Goal: Task Accomplishment & Management: Use online tool/utility

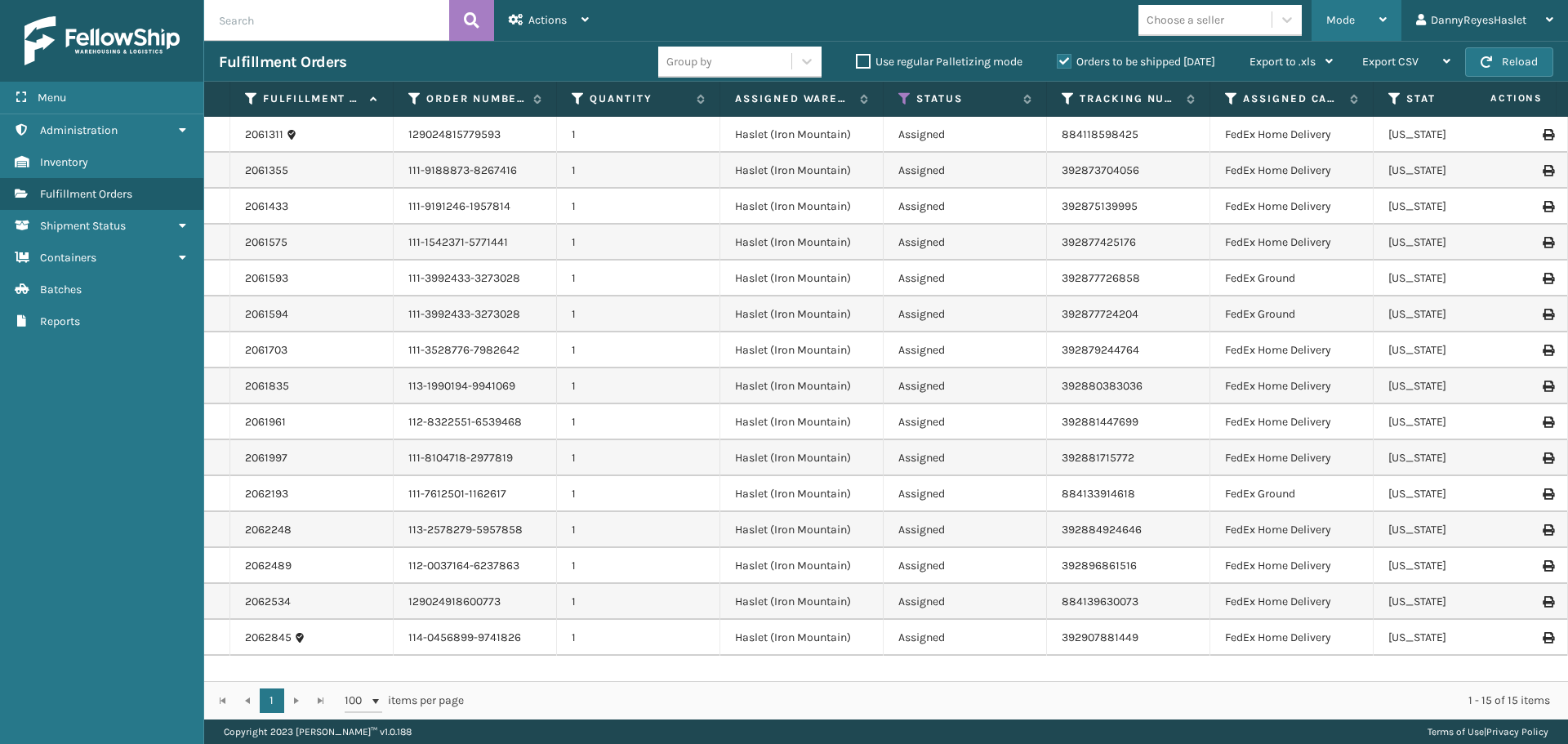
click at [1383, 20] on icon at bounding box center [1383, 20] width 8 height 11
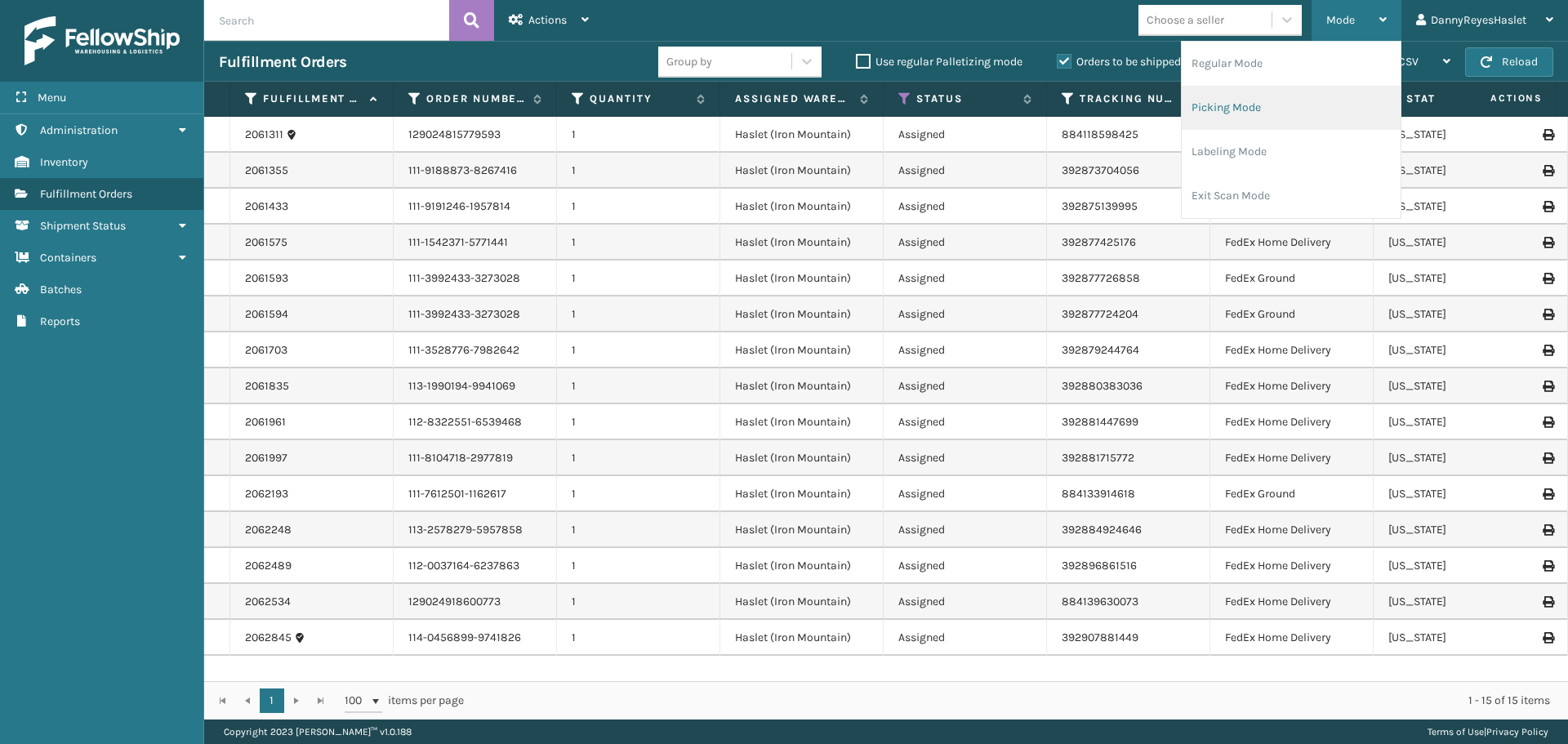
click at [1252, 106] on li "Picking Mode" at bounding box center [1290, 108] width 219 height 44
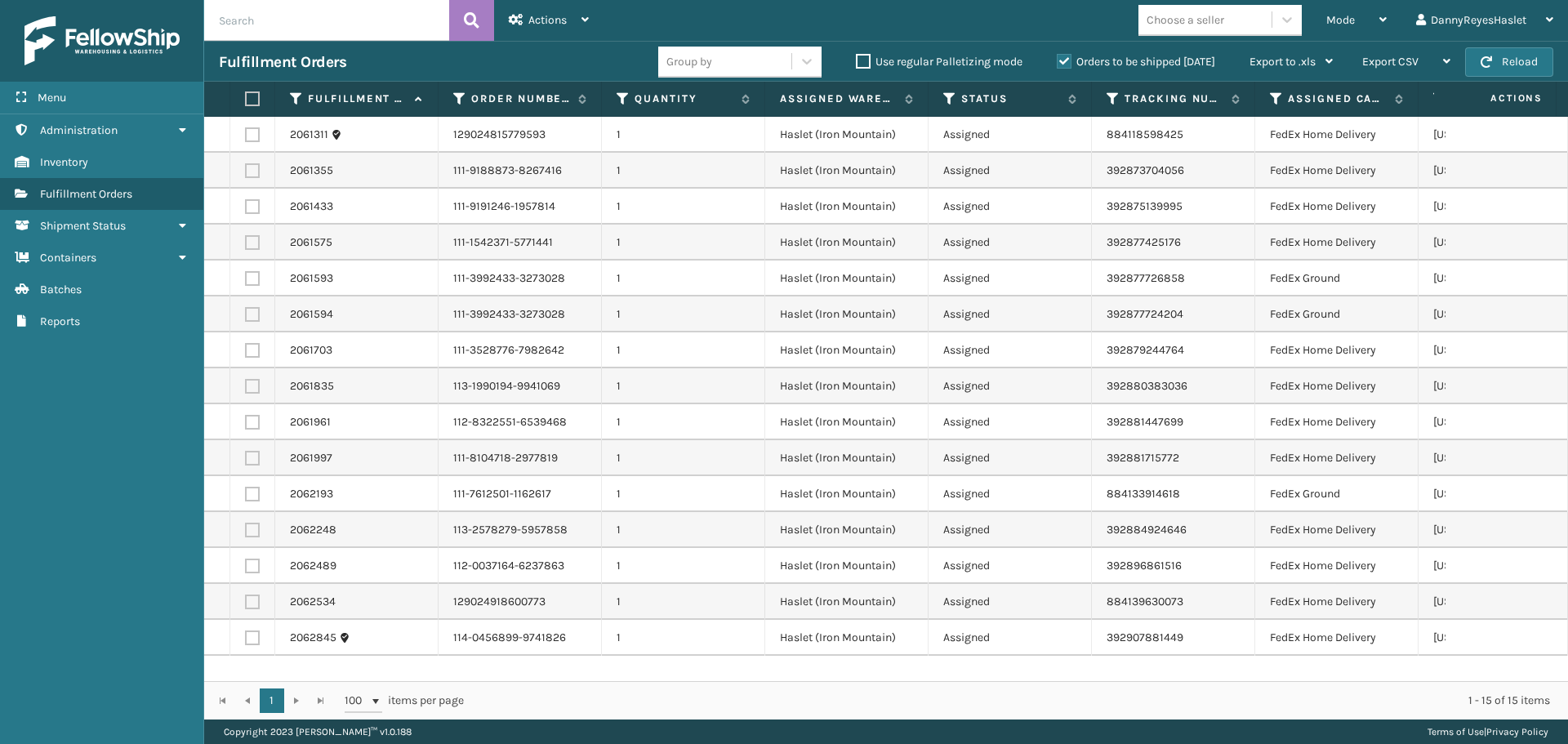
click at [250, 97] on label at bounding box center [250, 98] width 10 height 14
click at [245, 97] on input "checkbox" at bounding box center [245, 98] width 1 height 11
checkbox input "true"
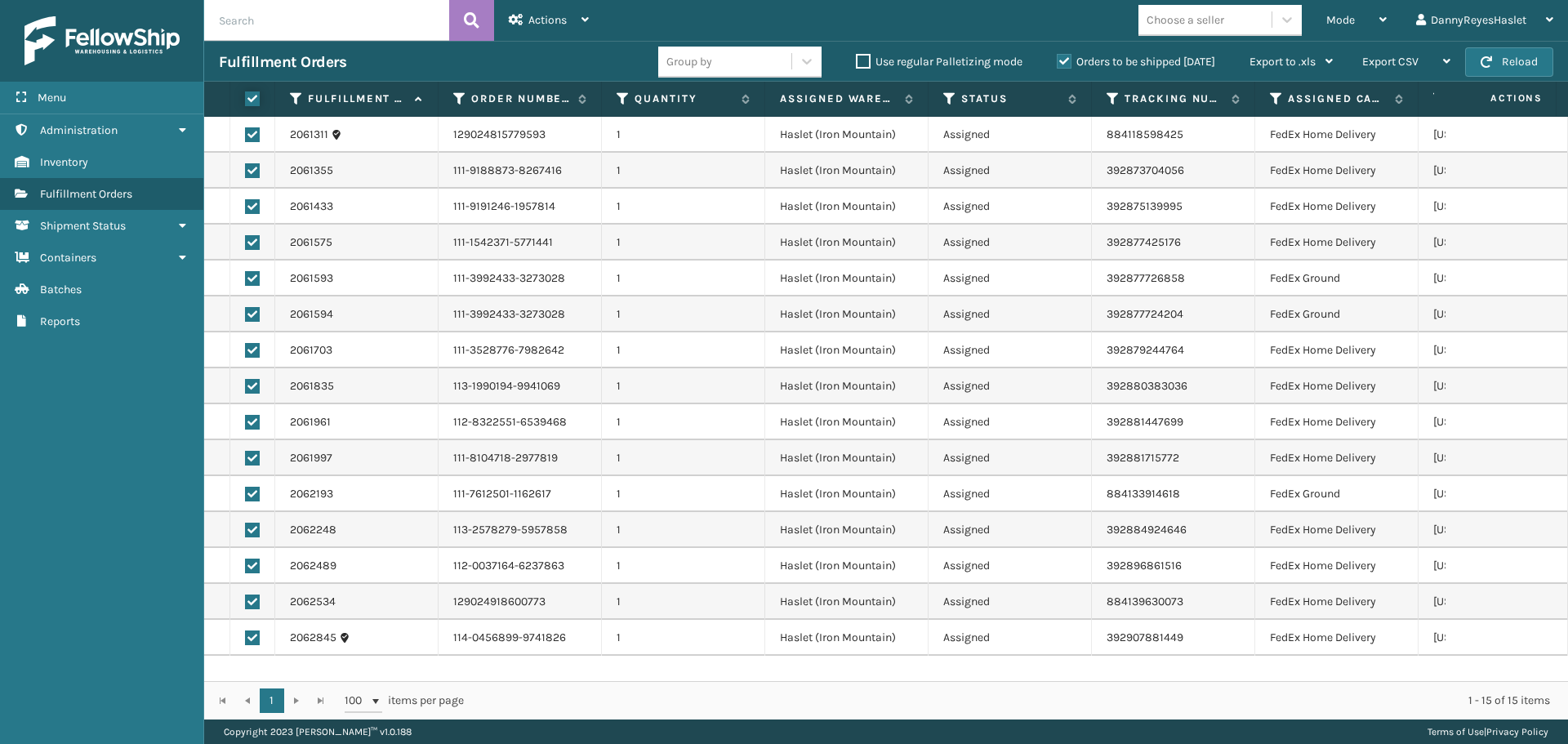
checkbox input "true"
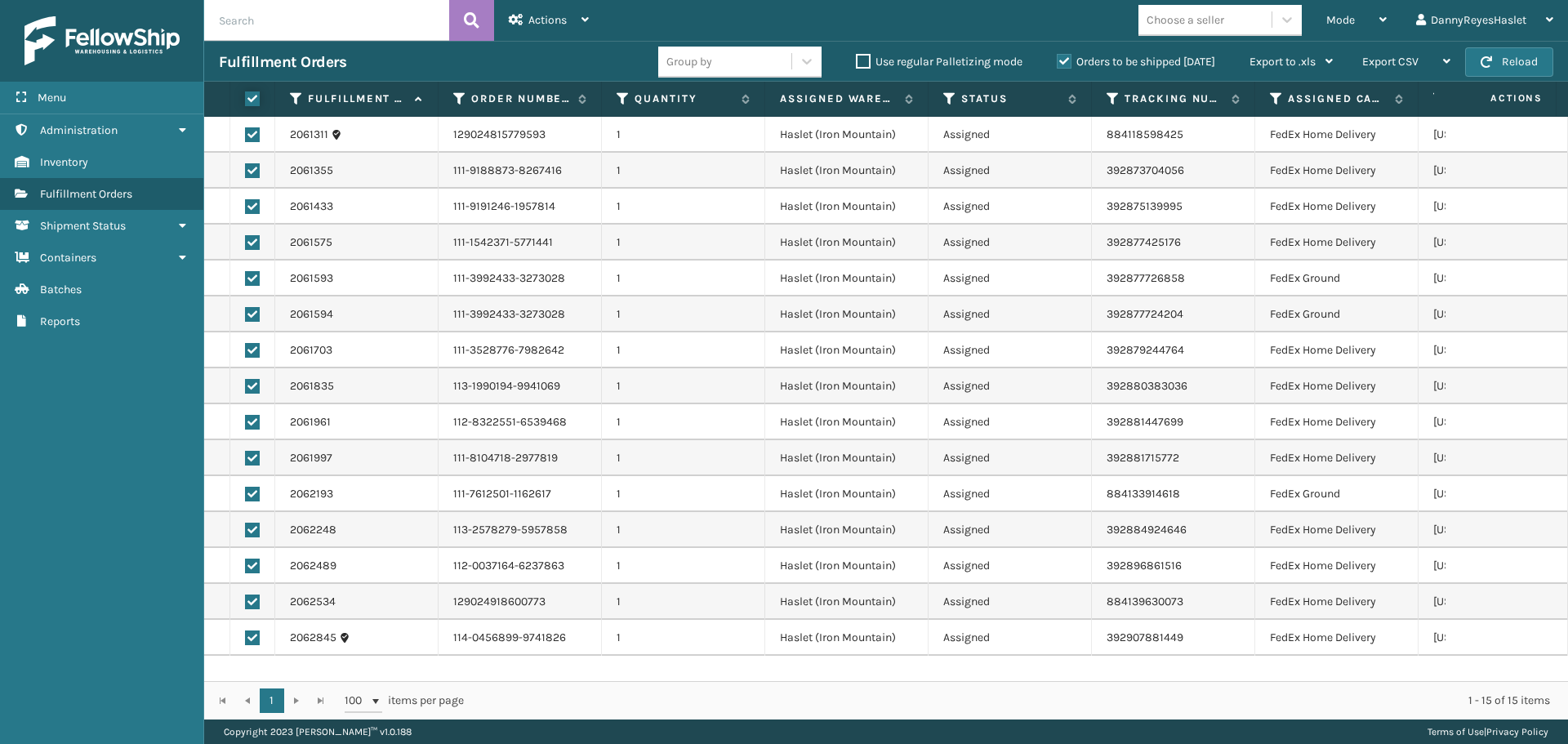
checkbox input "true"
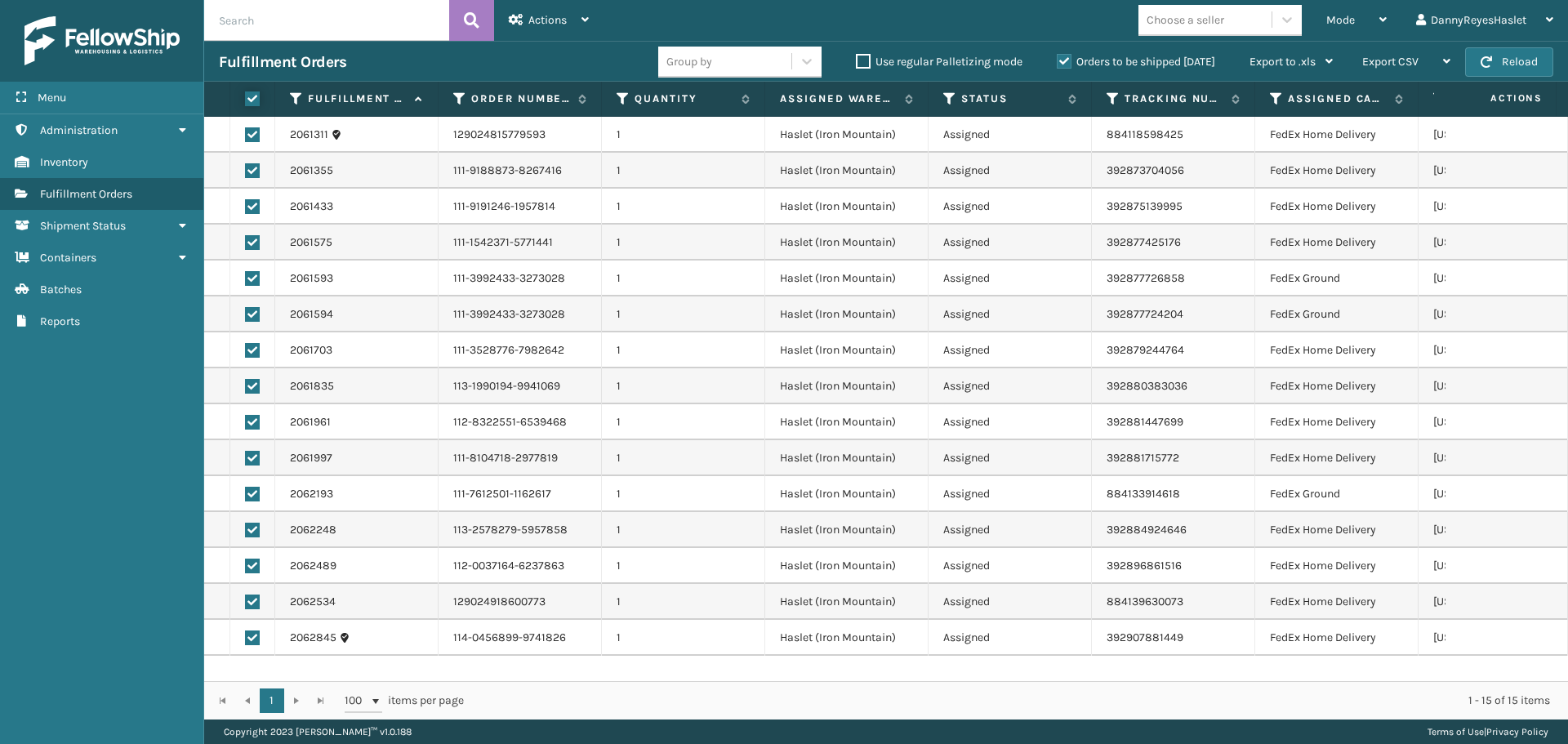
checkbox input "true"
